Goal: Transaction & Acquisition: Purchase product/service

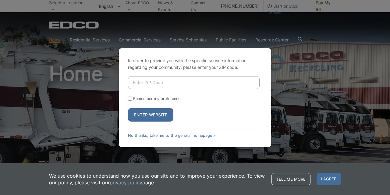
click at [179, 84] on input "Enter ZIP Code" at bounding box center [194, 82] width 132 height 13
type input "92069"
click at [162, 115] on button "Enter Website" at bounding box center [150, 114] width 45 height 13
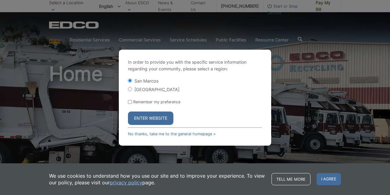
click at [162, 115] on button "Enter Website" at bounding box center [150, 118] width 45 height 13
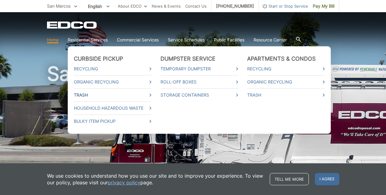
click at [82, 94] on link "Trash" at bounding box center [112, 95] width 77 height 7
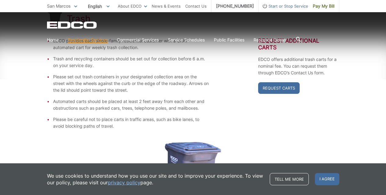
scroll to position [130, 0]
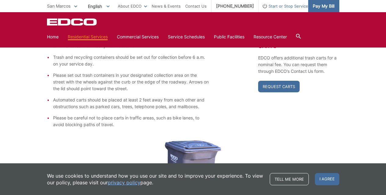
click at [316, 6] on span "Pay My Bill" at bounding box center [324, 6] width 22 height 7
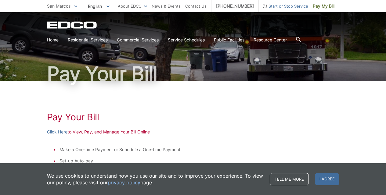
scroll to position [26, 0]
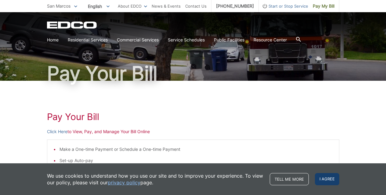
click at [316, 180] on span "I agree" at bounding box center [327, 179] width 24 height 12
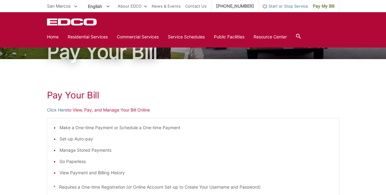
scroll to position [47, 0]
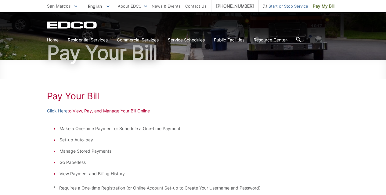
click at [116, 111] on p "Click Here to View, Pay, and Manage Your Bill Online" at bounding box center [193, 111] width 292 height 7
click at [61, 111] on link "Click Here" at bounding box center [57, 111] width 20 height 7
